Goal: Task Accomplishment & Management: Use online tool/utility

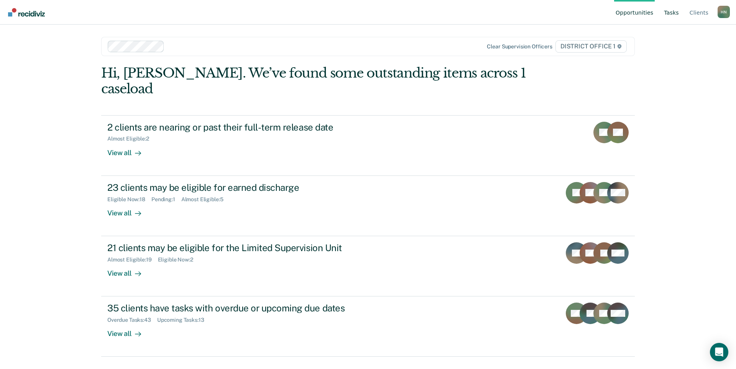
click at [669, 16] on link "Tasks" at bounding box center [672, 12] width 18 height 25
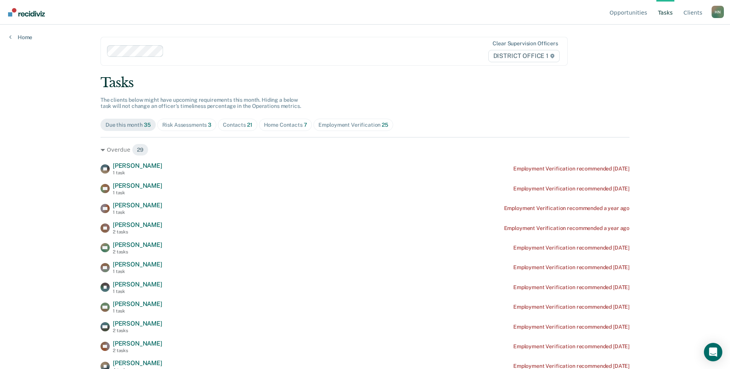
click at [273, 122] on div "Home Contacts 7" at bounding box center [285, 125] width 43 height 7
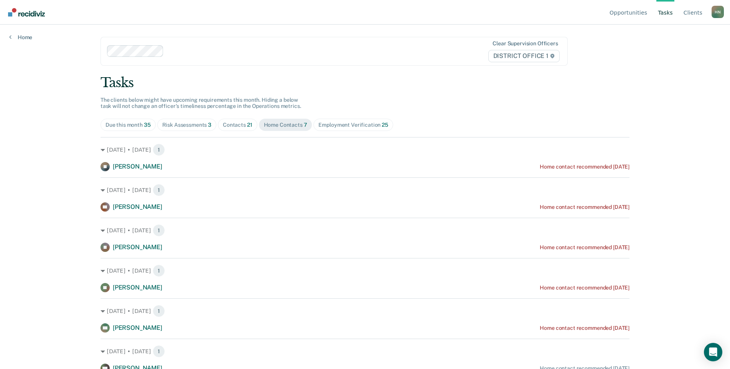
click at [234, 125] on div "Contacts 21" at bounding box center [238, 125] width 30 height 7
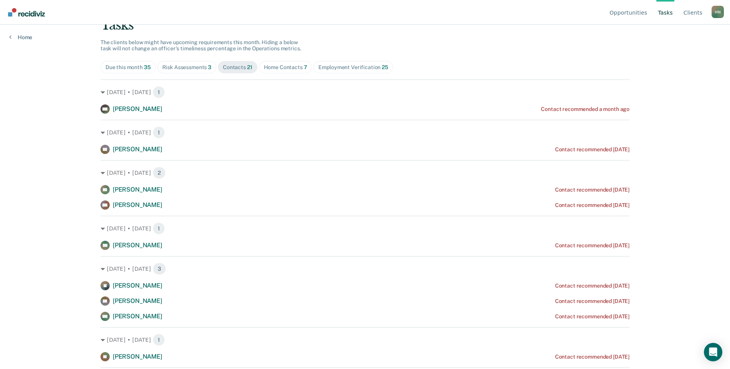
scroll to position [57, 0]
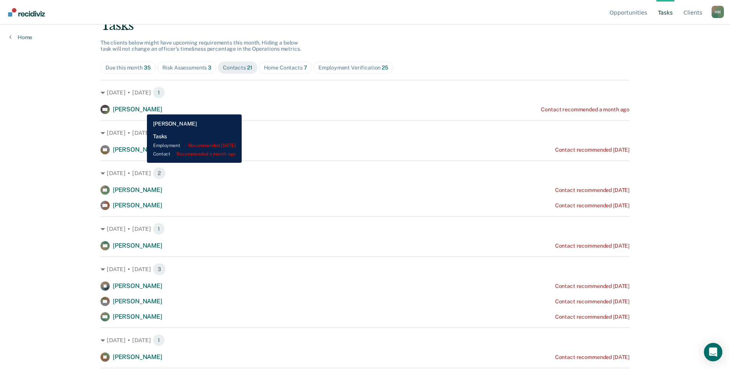
click at [141, 109] on span "[PERSON_NAME]" at bounding box center [137, 108] width 49 height 7
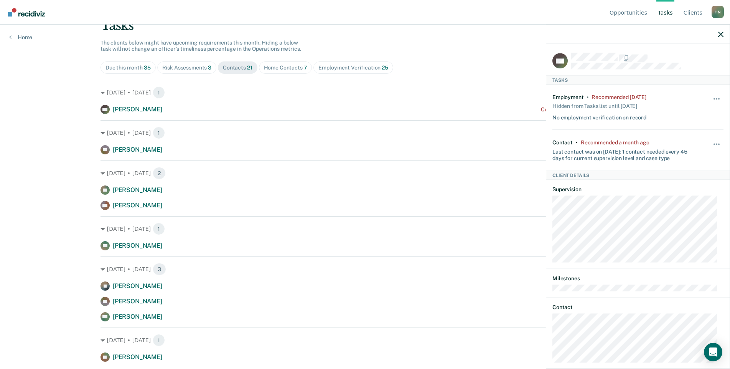
scroll to position [10, 0]
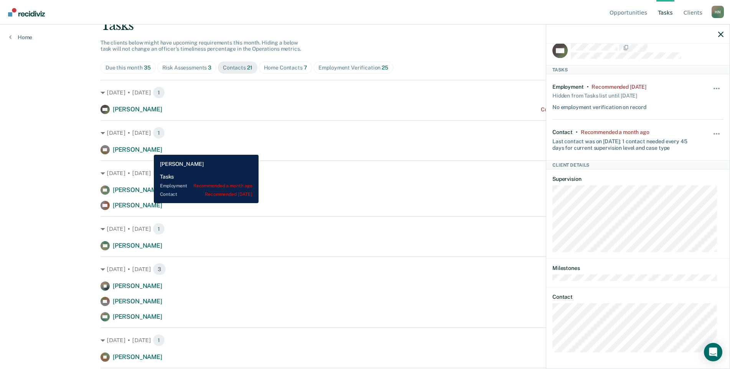
click at [148, 149] on span "[PERSON_NAME]" at bounding box center [137, 149] width 49 height 7
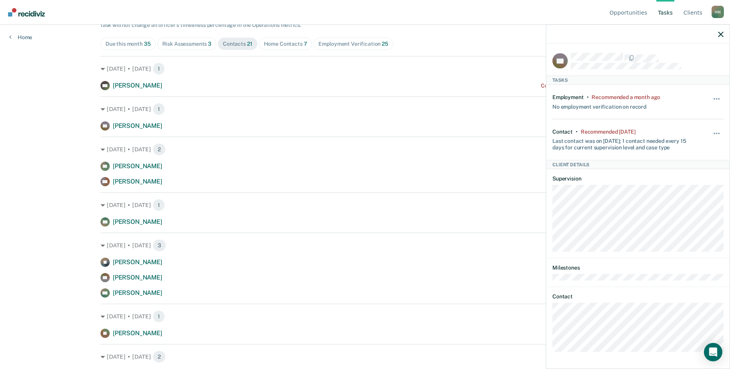
scroll to position [81, 0]
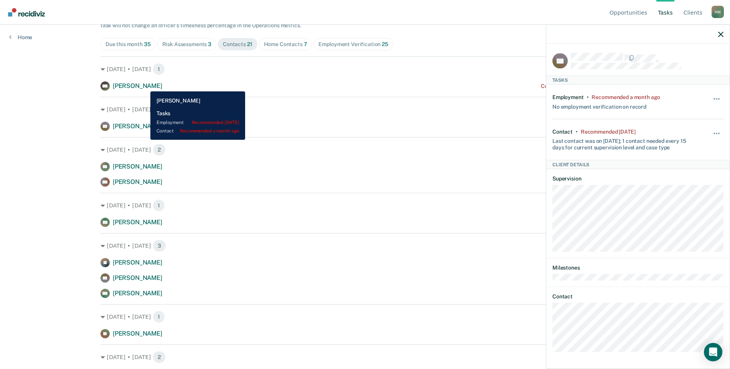
click at [145, 86] on span "[PERSON_NAME]" at bounding box center [137, 85] width 49 height 7
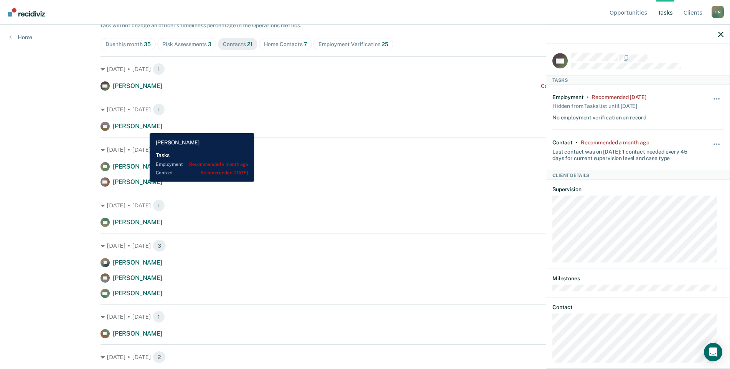
click at [144, 127] on span "[PERSON_NAME]" at bounding box center [137, 125] width 49 height 7
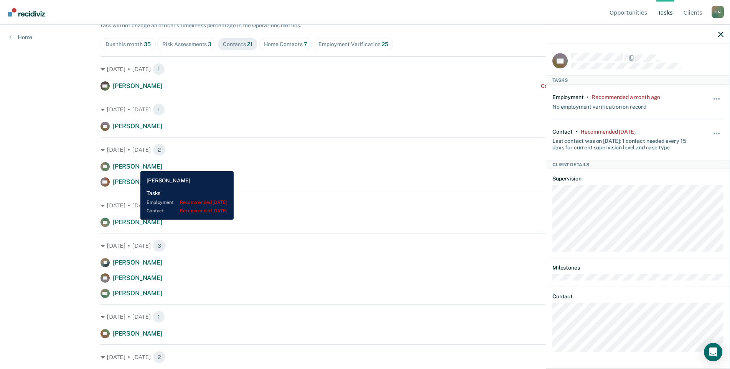
click at [135, 165] on span "[PERSON_NAME]" at bounding box center [137, 166] width 49 height 7
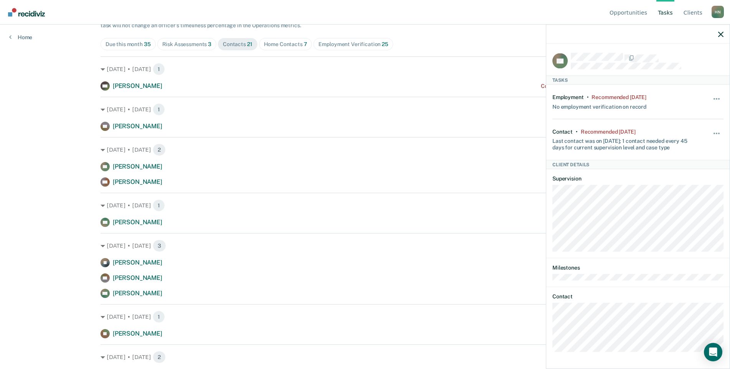
scroll to position [121, 0]
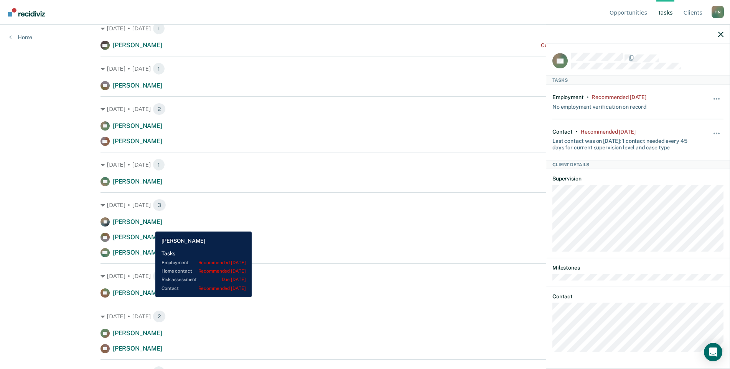
click at [150, 226] on div "[PERSON_NAME]" at bounding box center [137, 222] width 49 height 8
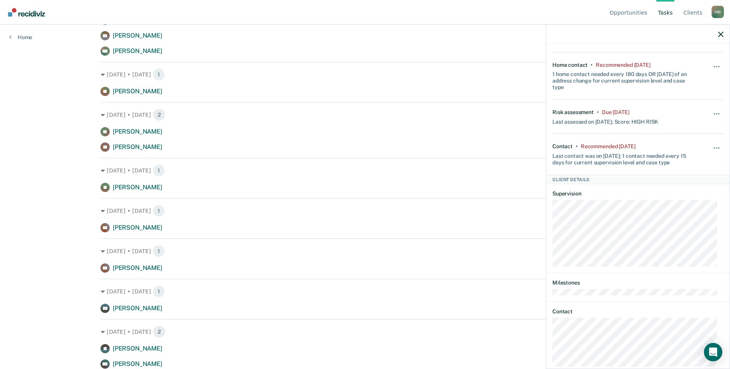
scroll to position [77, 0]
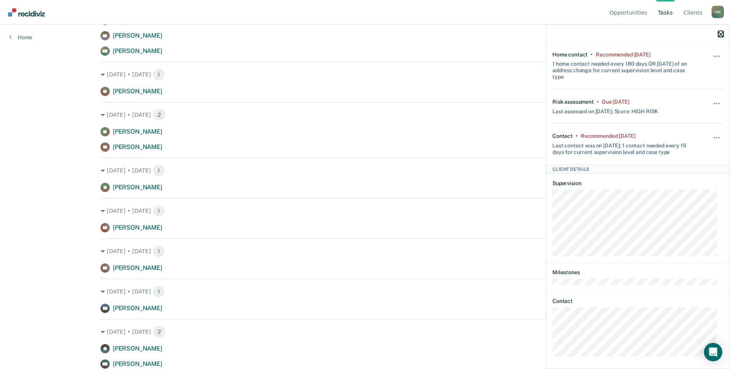
click at [722, 36] on icon "button" at bounding box center [720, 33] width 5 height 5
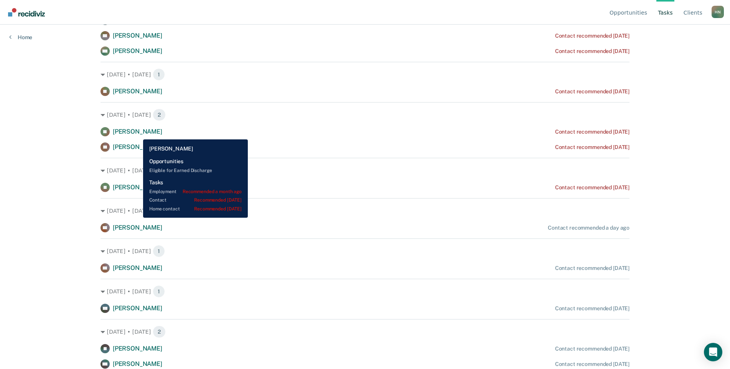
click at [137, 133] on span "[PERSON_NAME]" at bounding box center [137, 131] width 49 height 7
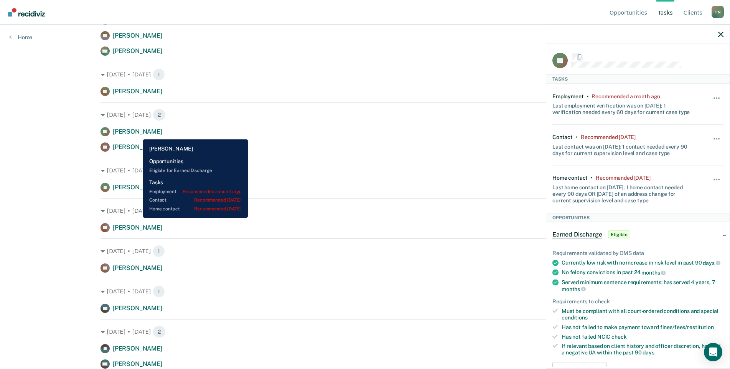
click at [137, 133] on span "[PERSON_NAME]" at bounding box center [137, 131] width 49 height 7
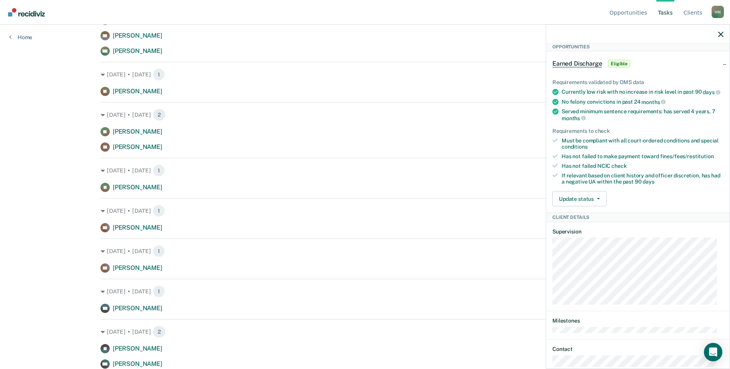
scroll to position [230, 0]
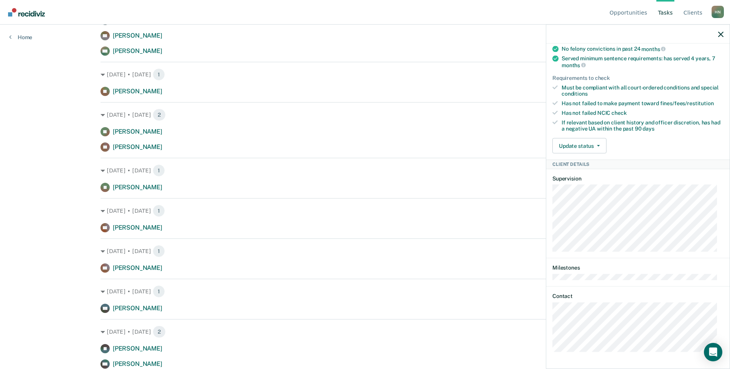
click at [551, 332] on div "JH Tasks Employment • Recommended a month ago Last employment verification was …" at bounding box center [637, 205] width 183 height 323
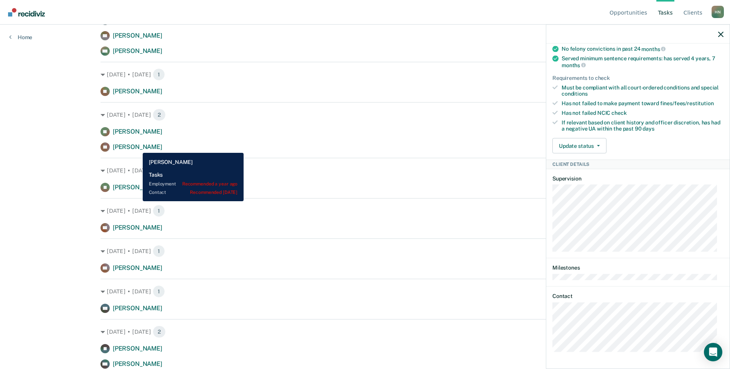
click at [137, 147] on span "[PERSON_NAME]" at bounding box center [137, 146] width 49 height 7
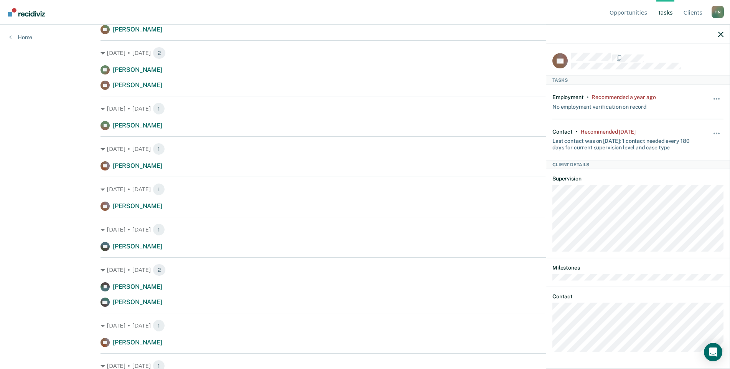
scroll to position [385, 0]
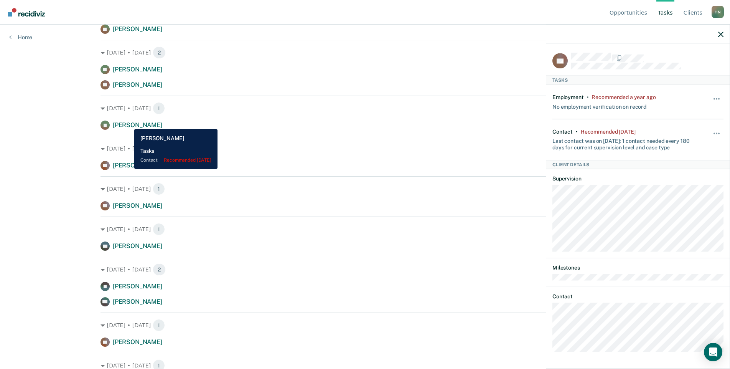
click at [128, 123] on span "[PERSON_NAME]" at bounding box center [137, 124] width 49 height 7
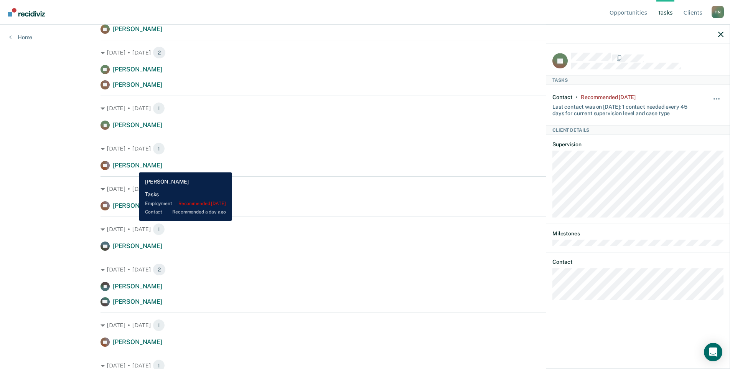
click at [133, 166] on span "[PERSON_NAME]" at bounding box center [137, 164] width 49 height 7
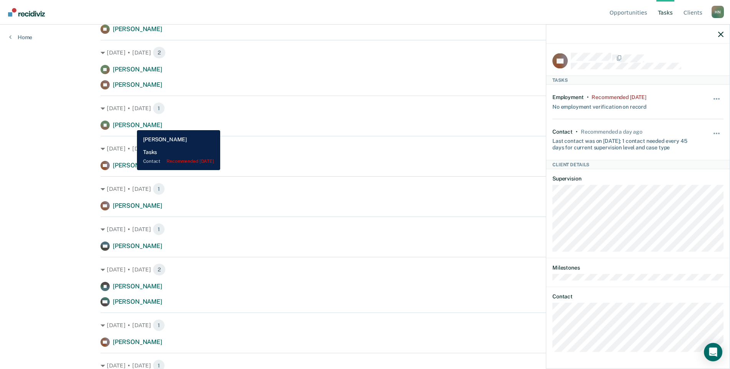
click at [131, 124] on span "[PERSON_NAME]" at bounding box center [137, 124] width 49 height 7
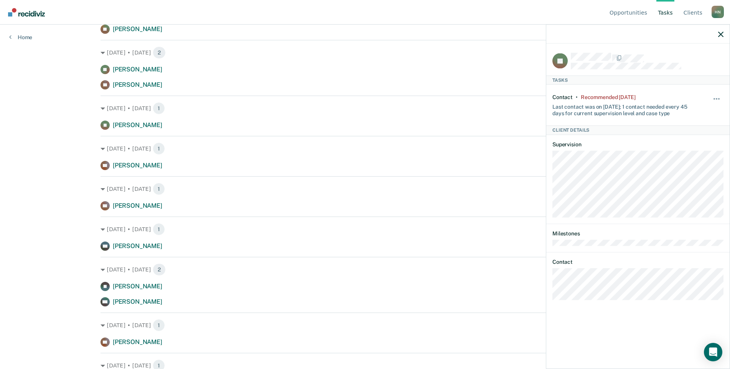
click at [718, 37] on div at bounding box center [637, 34] width 183 height 19
click at [720, 36] on icon "button" at bounding box center [720, 33] width 5 height 5
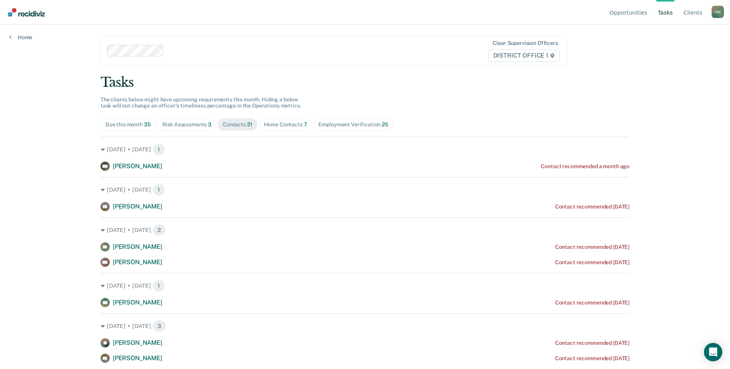
scroll to position [0, 0]
click at [283, 125] on div "Home Contacts 7" at bounding box center [285, 125] width 43 height 7
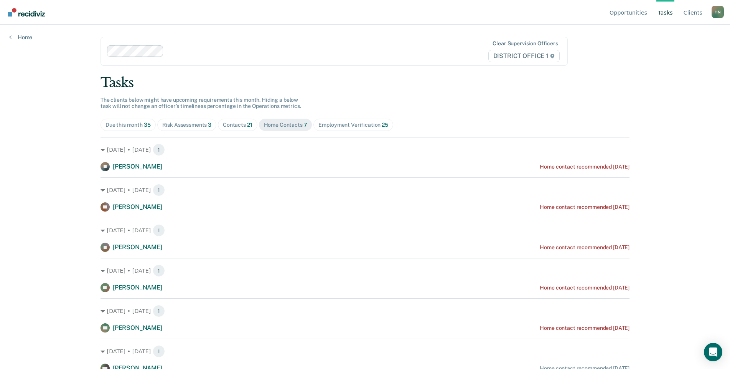
scroll to position [44, 0]
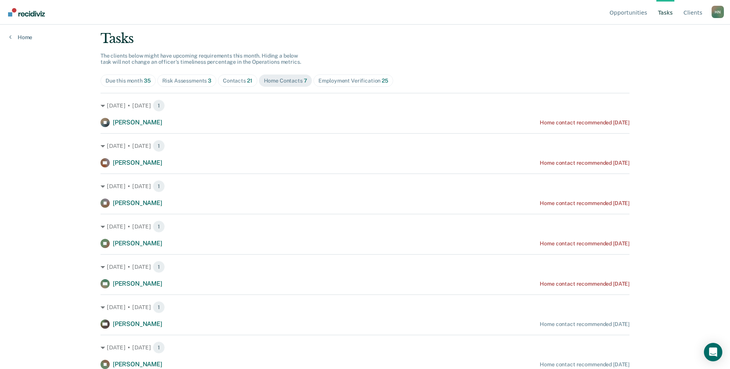
click at [142, 99] on div "[DATE] • [DATE] 1 VI [PERSON_NAME] Home contact recommended [DATE]" at bounding box center [364, 110] width 529 height 34
